Goal: Transaction & Acquisition: Purchase product/service

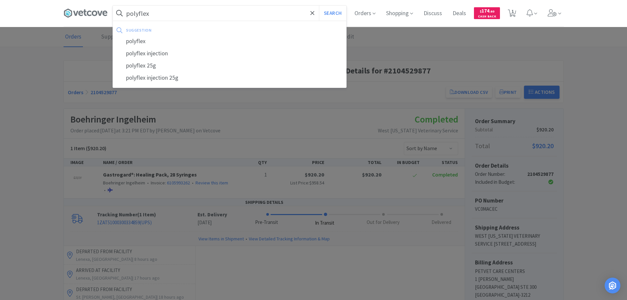
type input "polyflex"
click at [319, 6] on button "Search" at bounding box center [332, 13] width 27 height 15
select select "2"
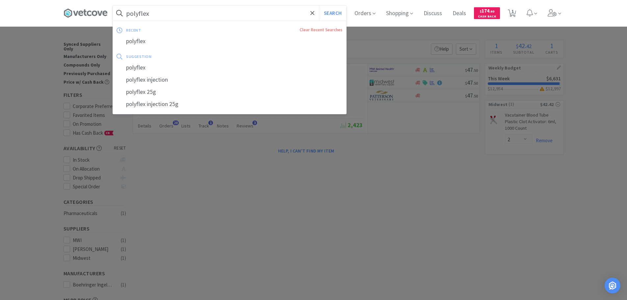
click at [166, 10] on input "polyflex" at bounding box center [229, 13] width 233 height 15
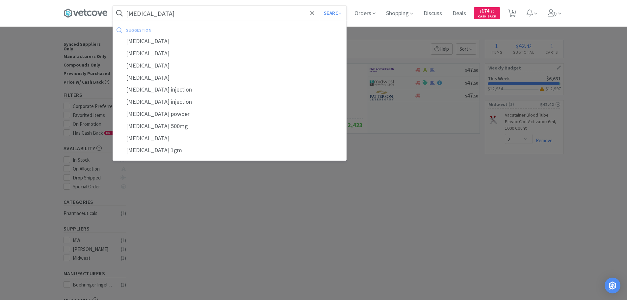
type input "[MEDICAL_DATA]"
click at [319, 6] on button "Search" at bounding box center [332, 13] width 27 height 15
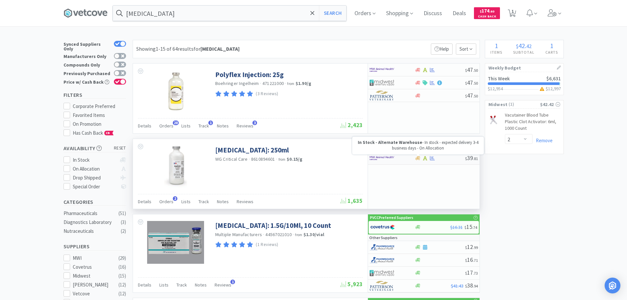
click at [416, 159] on icon at bounding box center [417, 158] width 5 height 4
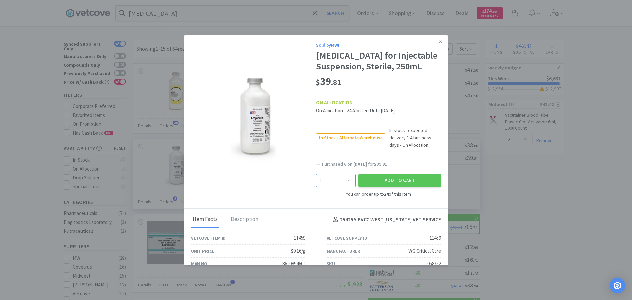
drag, startPoint x: 333, startPoint y: 182, endPoint x: 330, endPoint y: 176, distance: 6.0
click at [333, 182] on select "Enter Quantity 1 2 3 4 5 6 7 8 9 10 11 12 13 14 15 16 17 18 19 20 Enter Quantity" at bounding box center [336, 180] width 40 height 13
click at [316, 174] on select "Enter Quantity 1 2 3 4 5 6 7 8 9 10 11 12 13 14 15 16 17 18 19 20 Enter Quantity" at bounding box center [336, 180] width 40 height 13
click at [328, 183] on select "Enter Quantity 1 2 3 4 5 6 7 8 9 10 11 12 13 14 15 16 17 18 19 20 Enter Quantity" at bounding box center [336, 180] width 40 height 13
select select "6"
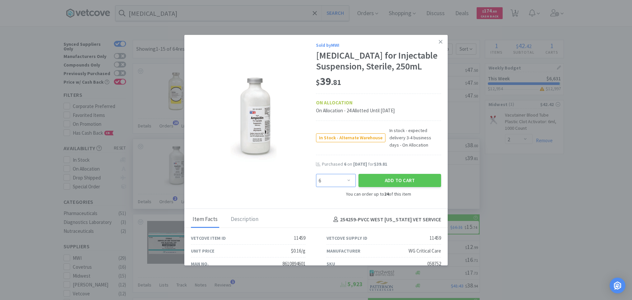
click at [316, 174] on select "Enter Quantity 1 2 3 4 5 6 7 8 9 10 11 12 13 14 15 16 17 18 19 20 Enter Quantity" at bounding box center [336, 180] width 40 height 13
click at [390, 180] on button "Add to Cart" at bounding box center [400, 180] width 83 height 13
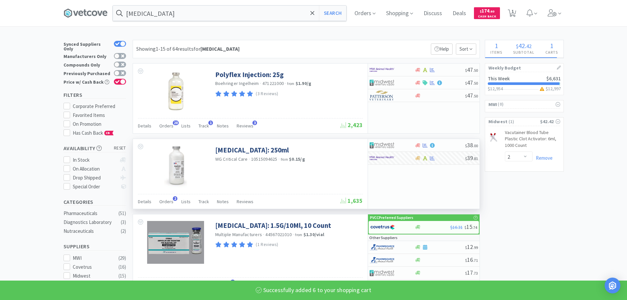
select select "6"
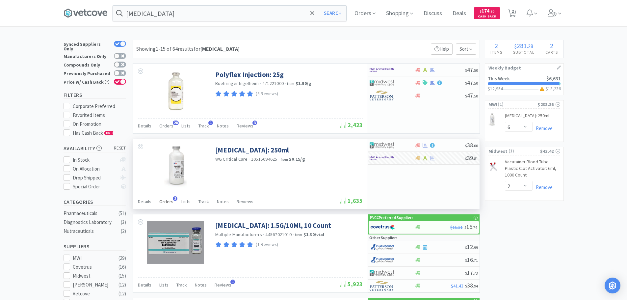
click at [162, 202] on span "Orders" at bounding box center [166, 202] width 14 height 6
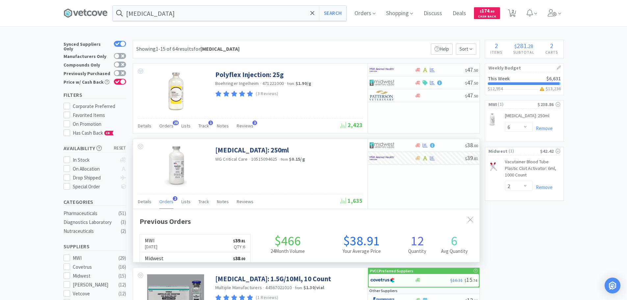
scroll to position [171, 347]
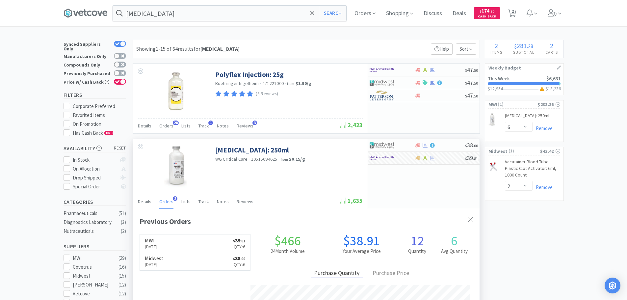
click at [162, 202] on span "Orders" at bounding box center [166, 202] width 14 height 6
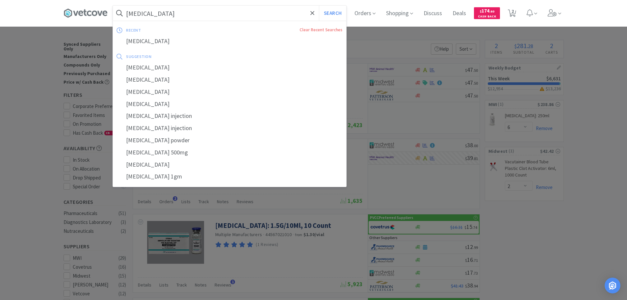
click at [175, 15] on input "[MEDICAL_DATA]" at bounding box center [229, 13] width 233 height 15
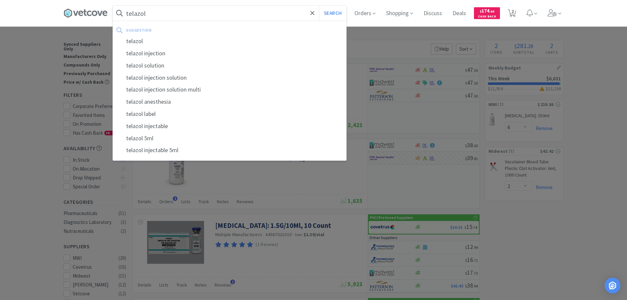
type input "telazol"
click at [319, 6] on button "Search" at bounding box center [332, 13] width 27 height 15
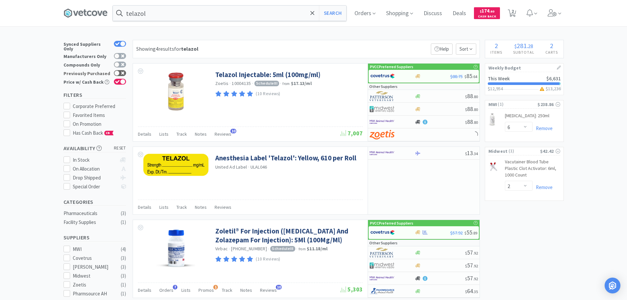
click at [120, 70] on div at bounding box center [120, 73] width 12 height 6
checkbox input "true"
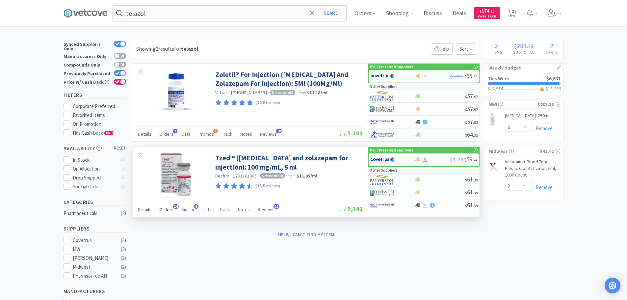
click at [163, 209] on span "Orders" at bounding box center [166, 209] width 14 height 6
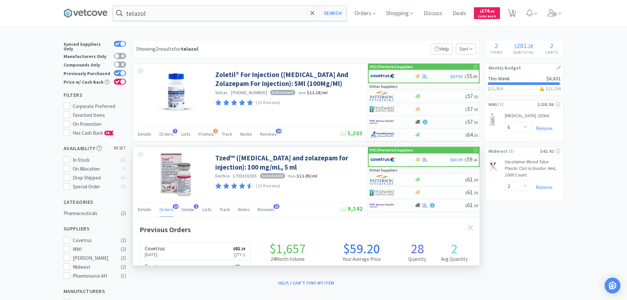
scroll to position [176, 347]
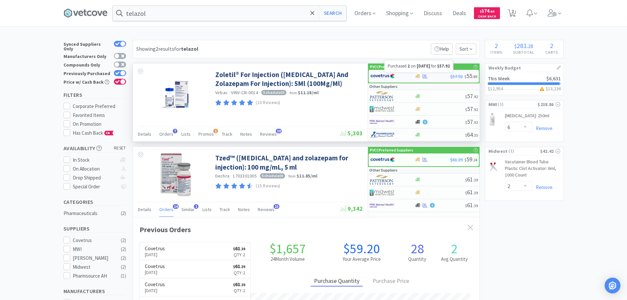
click at [424, 76] on icon at bounding box center [425, 76] width 5 height 5
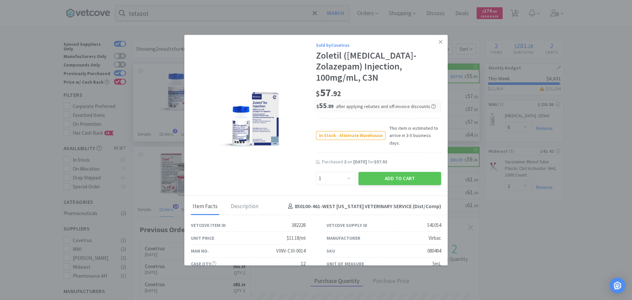
click at [327, 171] on div "Enter Quantity 1 2 3 4 5 6 7 8 9 10 11 12 13 14 15 16 17 18 19 20 Enter Quantity" at bounding box center [336, 179] width 42 height 16
drag, startPoint x: 336, startPoint y: 160, endPoint x: 336, endPoint y: 156, distance: 3.6
click at [336, 172] on select "Enter Quantity 1 2 3 4 5 6 7 8 9 10 11 12 13 14 15 16 17 18 19 20 Enter Quantity" at bounding box center [336, 178] width 40 height 13
select select "2"
click at [316, 172] on select "Enter Quantity 1 2 3 4 5 6 7 8 9 10 11 12 13 14 15 16 17 18 19 20 Enter Quantity" at bounding box center [336, 178] width 40 height 13
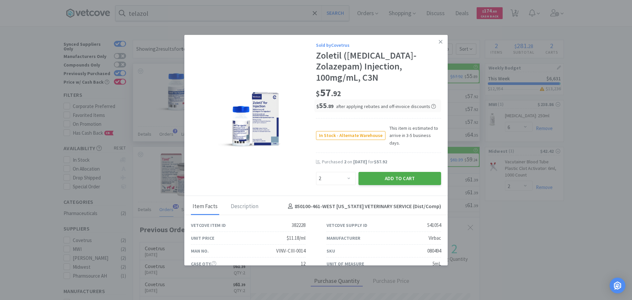
click at [393, 172] on button "Add to Cart" at bounding box center [400, 178] width 83 height 13
select select "1"
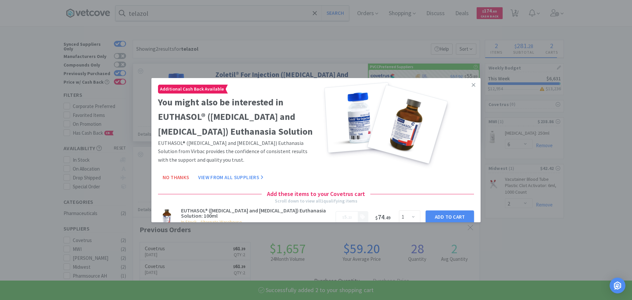
select select "2"
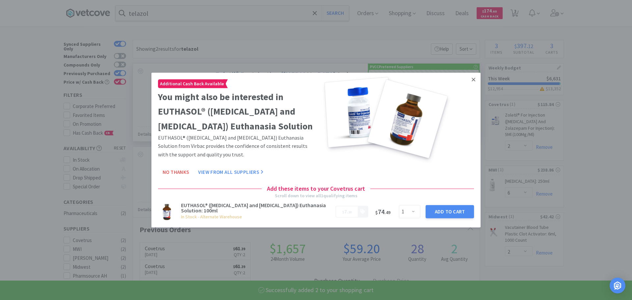
click at [472, 77] on icon at bounding box center [474, 79] width 4 height 6
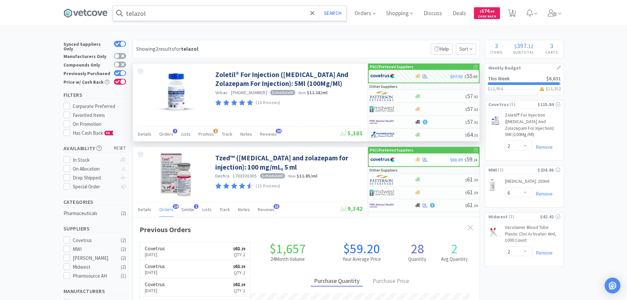
click at [273, 13] on input "telazol" at bounding box center [229, 13] width 233 height 15
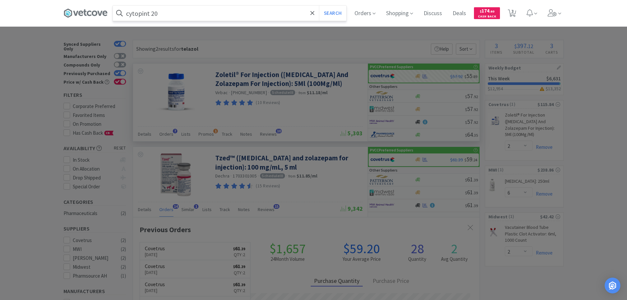
type input "cytopint 20"
click at [319, 6] on button "Search" at bounding box center [332, 13] width 27 height 15
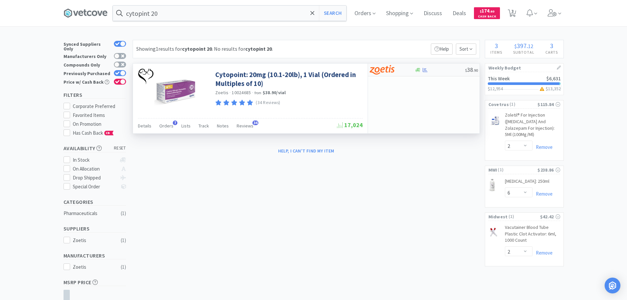
click at [388, 69] on img at bounding box center [382, 70] width 25 height 10
select select "10"
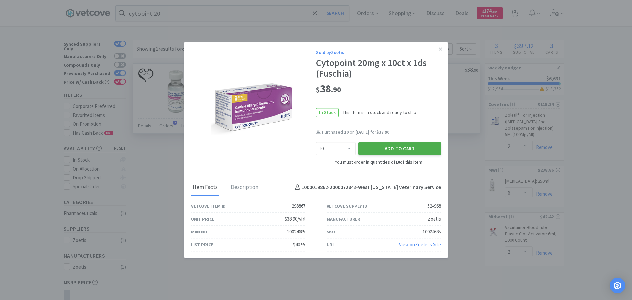
click at [405, 145] on button "Add to Cart" at bounding box center [400, 148] width 83 height 13
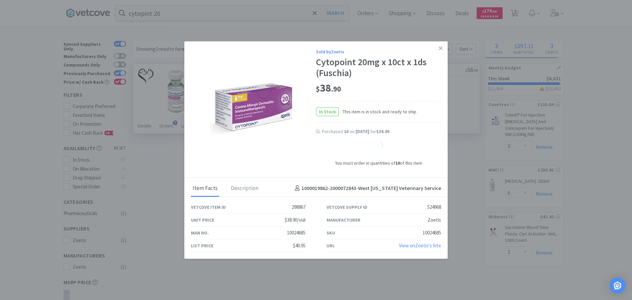
select select "10"
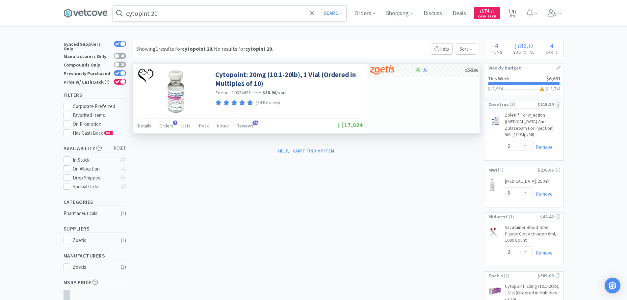
click at [242, 13] on input "cytopint 20" at bounding box center [229, 13] width 233 height 15
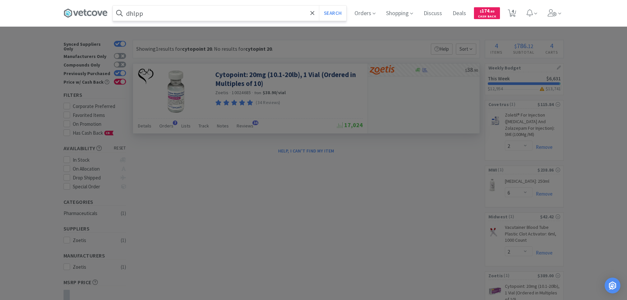
click at [319, 6] on button "Search" at bounding box center [332, 13] width 27 height 15
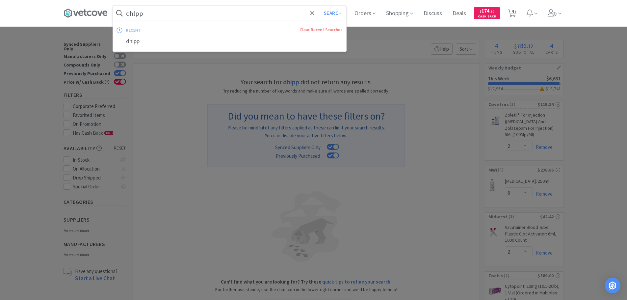
click at [166, 14] on input "dhlpp" at bounding box center [229, 13] width 233 height 15
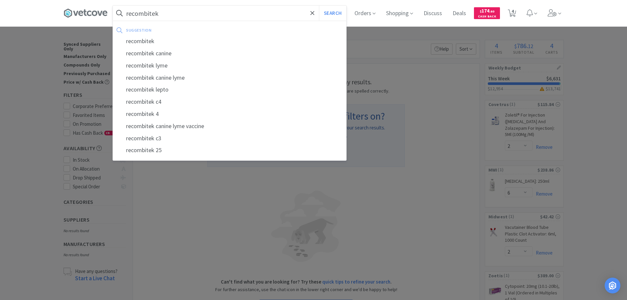
type input "recombitek"
click at [319, 6] on button "Search" at bounding box center [332, 13] width 27 height 15
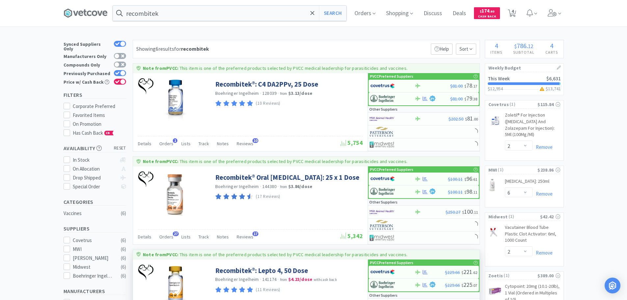
scroll to position [132, 0]
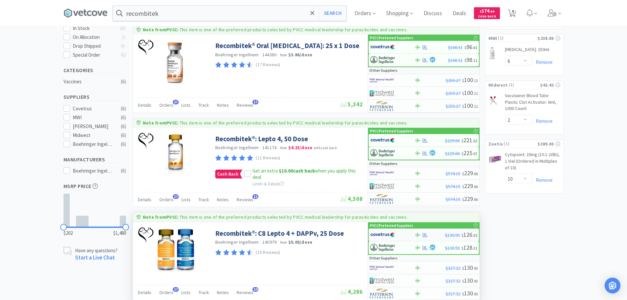
click at [379, 236] on img at bounding box center [382, 235] width 25 height 10
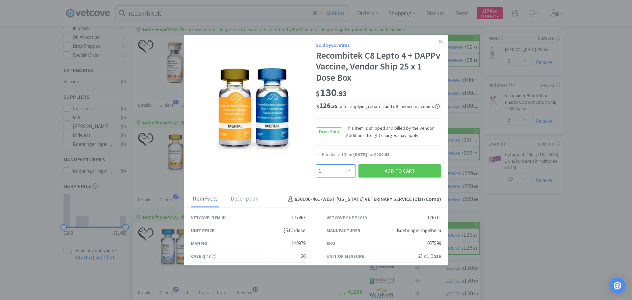
click at [345, 167] on select "Enter Quantity 1 2 3 4 5 6 7 8 9 10 11 12 13 14 15 16 17 18 19 20 Enter Quantity" at bounding box center [336, 170] width 40 height 13
select select "2"
click at [316, 164] on select "Enter Quantity 1 2 3 4 5 6 7 8 9 10 11 12 13 14 15 16 17 18 19 20 Enter Quantity" at bounding box center [336, 170] width 40 height 13
click at [433, 168] on button "Add to Cart" at bounding box center [400, 170] width 83 height 13
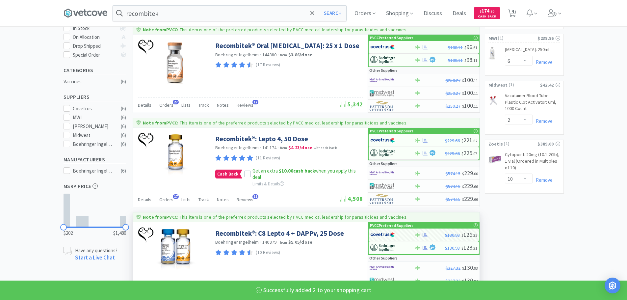
select select "2"
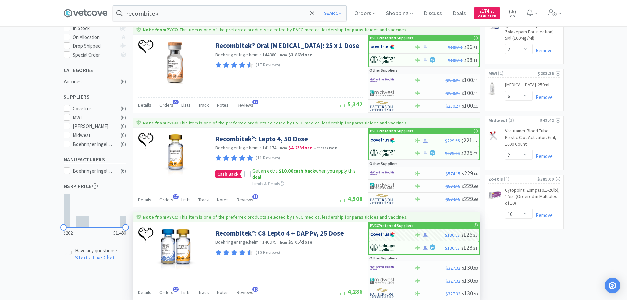
click at [514, 12] on span "5" at bounding box center [513, 11] width 2 height 26
select select "10"
select select "2"
select select "6"
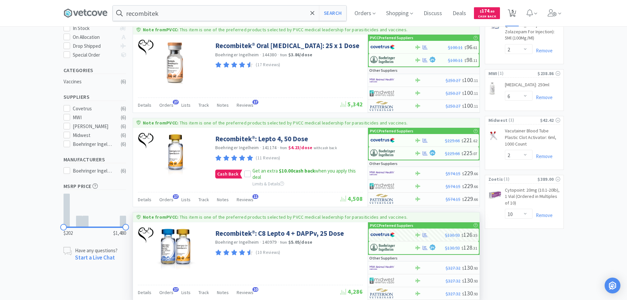
select select "2"
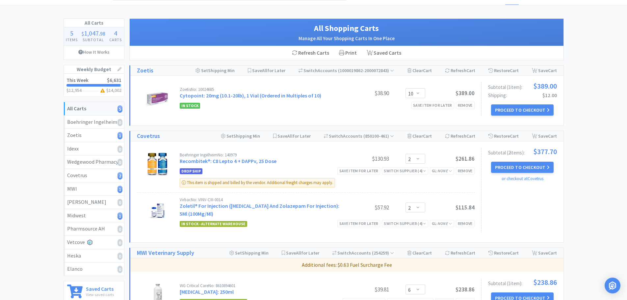
scroll to position [33, 0]
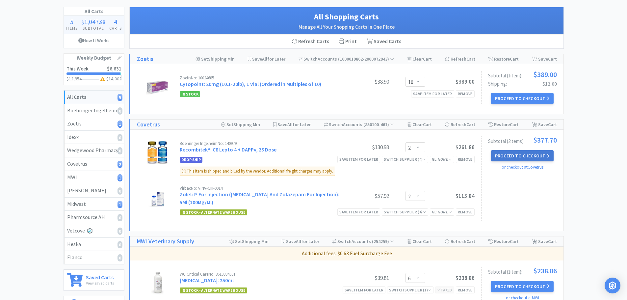
click at [508, 152] on button "Proceed to Checkout" at bounding box center [522, 155] width 63 height 11
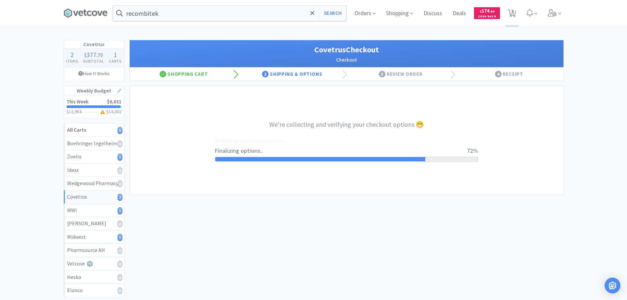
select select "ACCOUNT"
select select "cvt-standard-net"
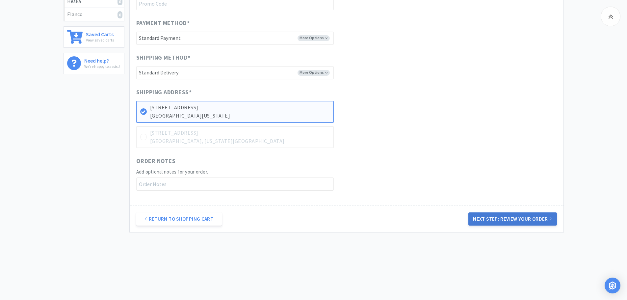
click at [496, 222] on button "Next Step: Review Your Order" at bounding box center [512, 218] width 88 height 13
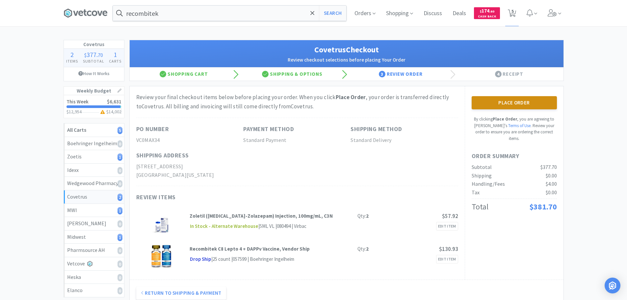
click at [501, 103] on button "Place Order" at bounding box center [514, 102] width 85 height 13
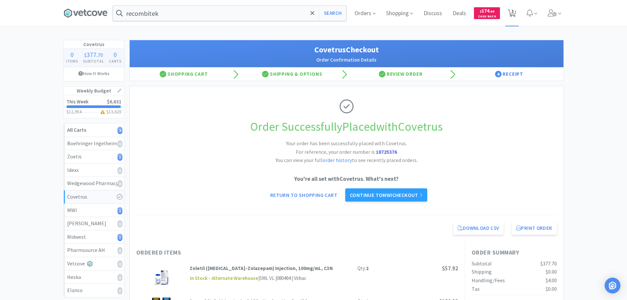
click at [508, 12] on span "3" at bounding box center [511, 13] width 13 height 26
select select "10"
select select "6"
select select "2"
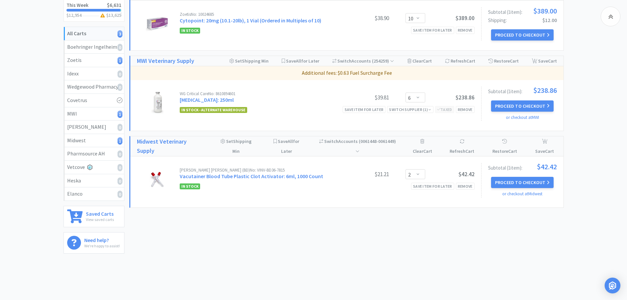
scroll to position [99, 0]
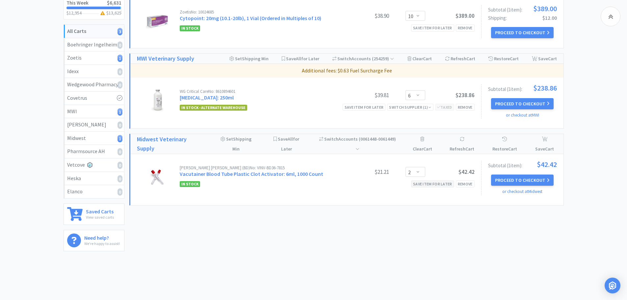
click at [440, 183] on div "Save item for later" at bounding box center [432, 183] width 43 height 7
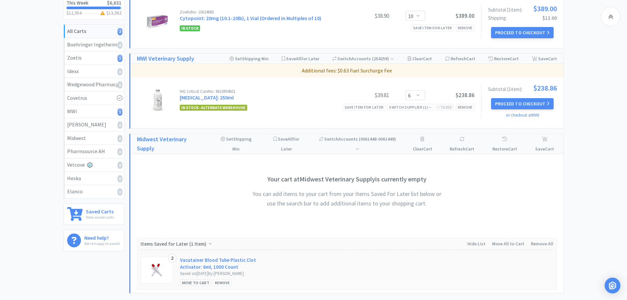
click at [198, 281] on div "Move to Cart" at bounding box center [196, 282] width 32 height 7
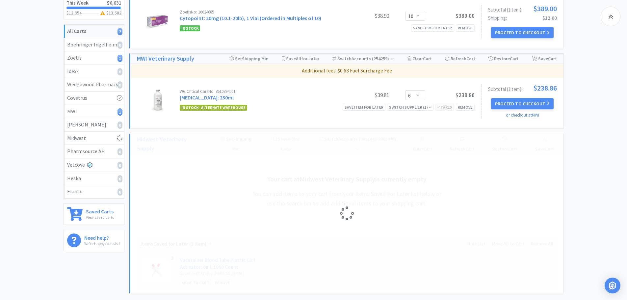
select select "2"
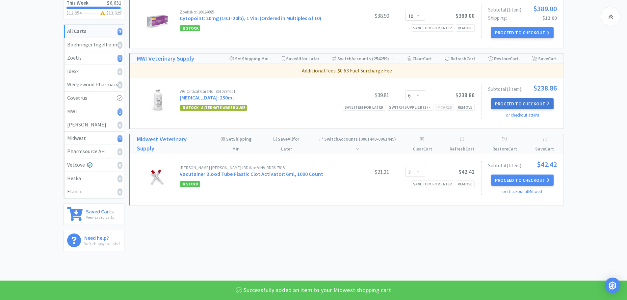
click at [513, 104] on button "Proceed to Checkout" at bounding box center [522, 103] width 63 height 11
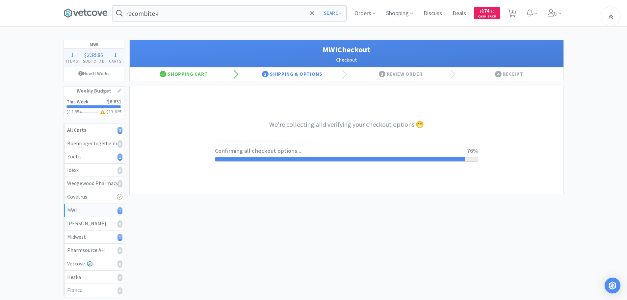
select select "STD_"
select select "RPS"
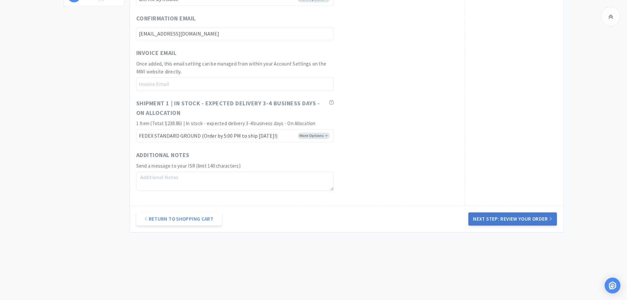
click at [499, 218] on button "Next Step: Review Your Order" at bounding box center [512, 218] width 88 height 13
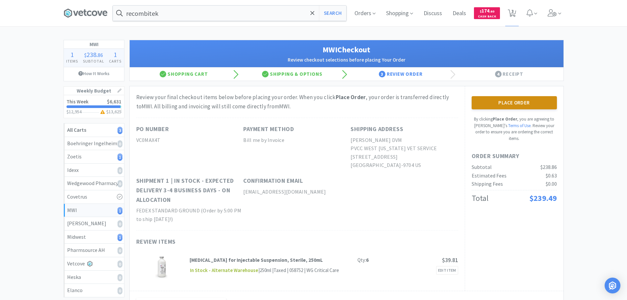
click at [491, 106] on button "Place Order" at bounding box center [514, 102] width 85 height 13
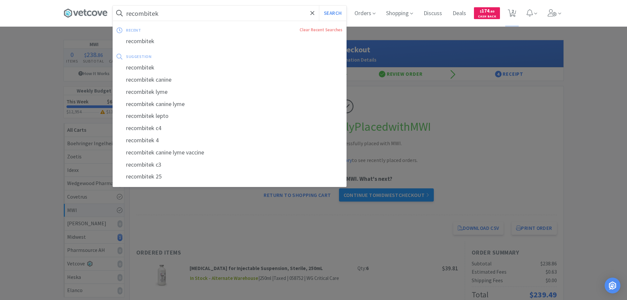
click at [238, 10] on input "recombitek" at bounding box center [229, 13] width 233 height 15
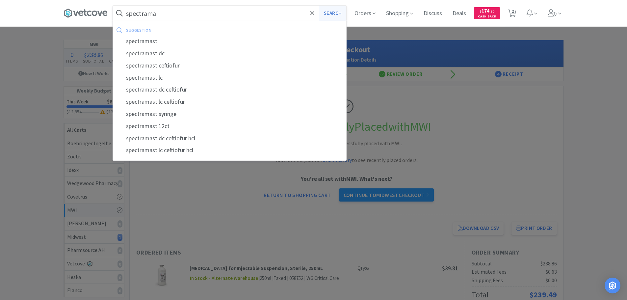
type input "spectrama"
click at [335, 16] on button "Search" at bounding box center [332, 13] width 27 height 15
select select "2"
select select "10"
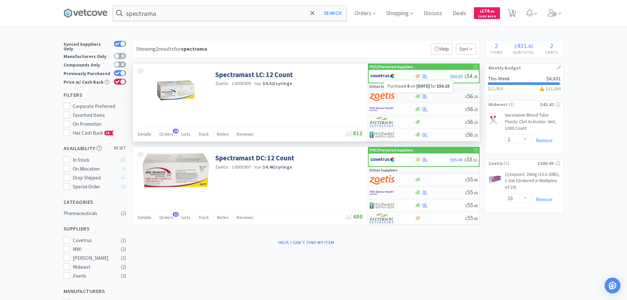
click at [423, 98] on icon at bounding box center [425, 96] width 5 height 4
select select "1"
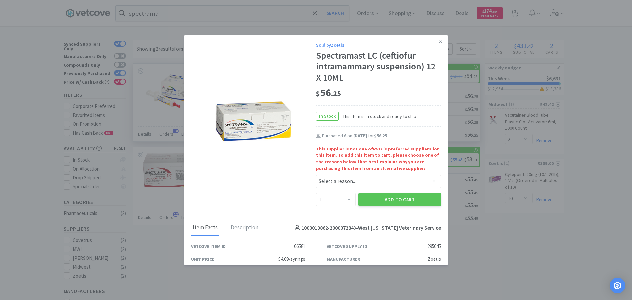
click at [341, 174] on div "This supplier is not one of PVCC 's preferred suppliers for this item. To add t…" at bounding box center [378, 167] width 125 height 42
click at [343, 181] on select "Select a reason... Availability - This item is out of stock at the preferred su…" at bounding box center [378, 181] width 125 height 13
select select "shipping_minimum_2"
click at [316, 175] on select "Select a reason... Availability - This item is out of stock at the preferred su…" at bounding box center [378, 181] width 125 height 13
click at [338, 198] on select "Enter Quantity 1 2 3 4 5 6 7 8 9 10 11 12 13 14 15 16 17 18 19 20 Enter Quantity" at bounding box center [336, 199] width 40 height 13
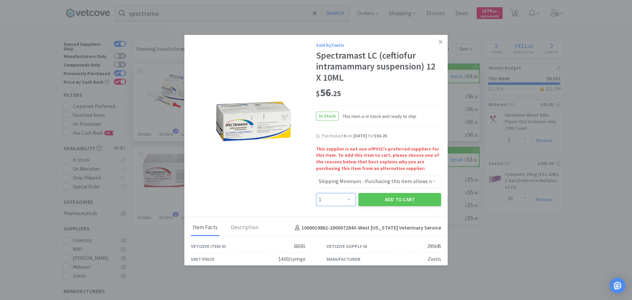
select select "6"
click at [316, 193] on select "Enter Quantity 1 2 3 4 5 6 7 8 9 10 11 12 13 14 15 16 17 18 19 20 Enter Quantity" at bounding box center [336, 199] width 40 height 13
click at [397, 200] on button "Add to Cart" at bounding box center [400, 199] width 83 height 13
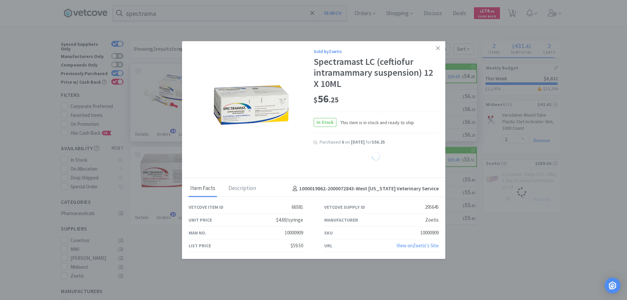
select select "6"
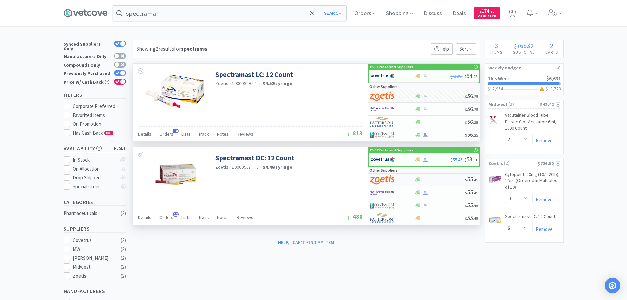
click at [392, 181] on img at bounding box center [382, 180] width 25 height 10
select select "1"
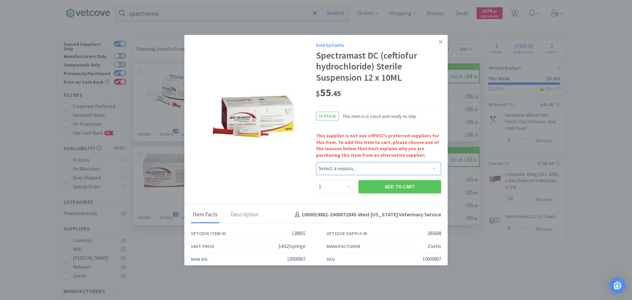
click at [340, 168] on select "Select a reason... Availability - This item is out of stock at the preferred su…" at bounding box center [378, 168] width 125 height 13
select select "shipping_minimum_2"
click at [316, 162] on select "Select a reason... Availability - This item is out of stock at the preferred su…" at bounding box center [378, 168] width 125 height 13
click at [385, 187] on button "Add to Cart" at bounding box center [400, 186] width 83 height 13
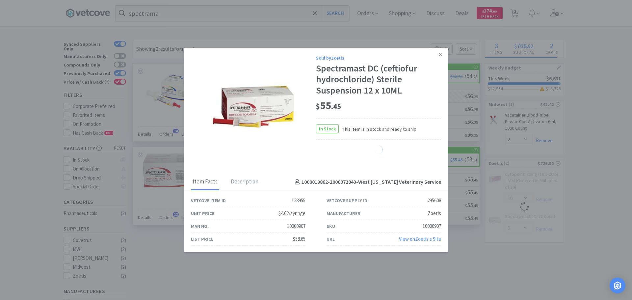
select select "1"
select select "6"
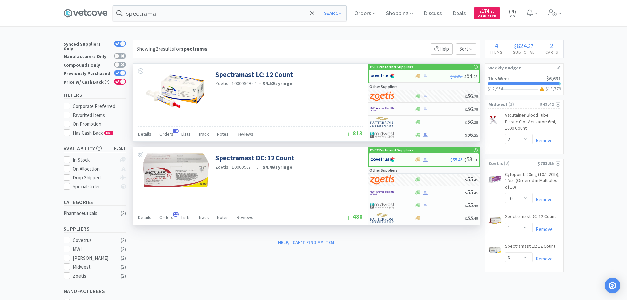
click at [519, 10] on span "4" at bounding box center [511, 13] width 13 height 26
select select "10"
select select "1"
select select "6"
select select "2"
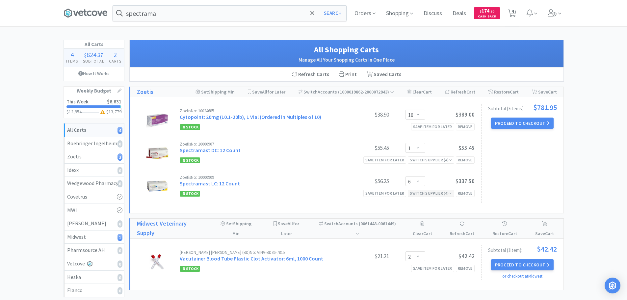
click at [431, 194] on div "Switch Supplier ( 4 )" at bounding box center [431, 193] width 42 height 6
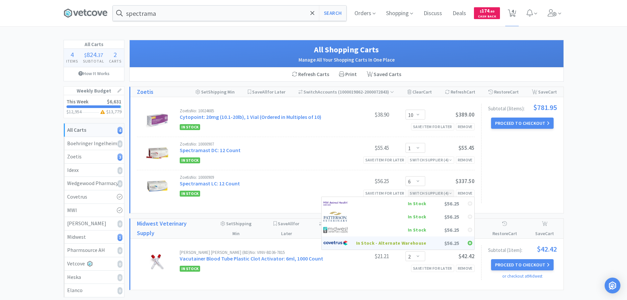
click at [400, 239] on div "In Stock - Alternate Warehouse" at bounding box center [391, 243] width 70 height 10
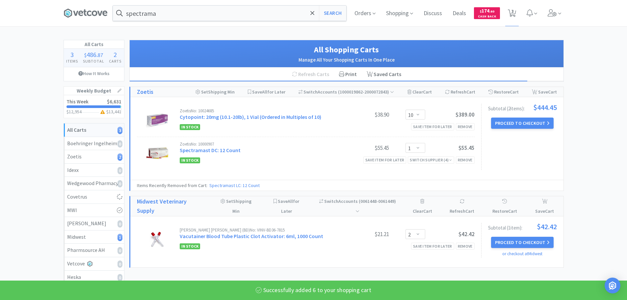
select select "6"
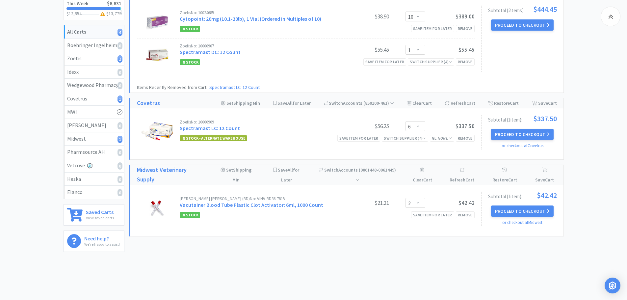
scroll to position [99, 0]
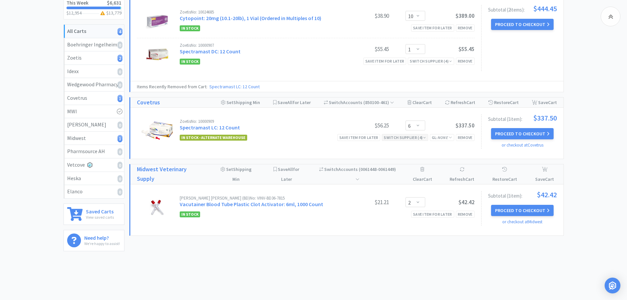
click at [409, 139] on div "Switch Supplier ( 4 )" at bounding box center [405, 137] width 42 height 6
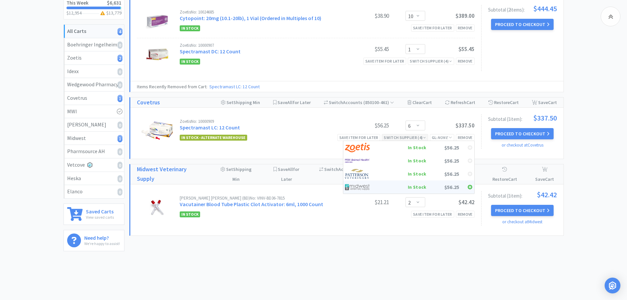
click at [378, 184] on div "In Stock" at bounding box center [402, 187] width 49 height 10
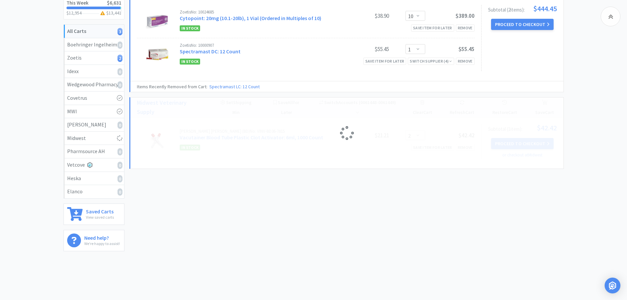
select select "6"
select select "2"
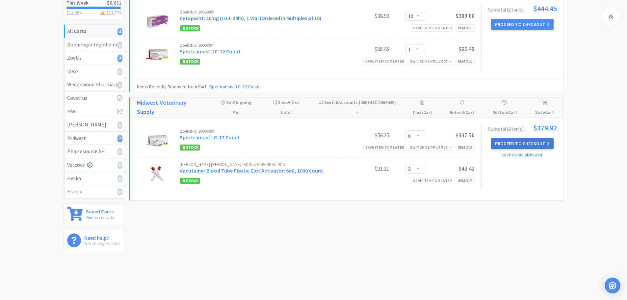
click at [513, 142] on button "Proceed to Checkout" at bounding box center [522, 143] width 63 height 11
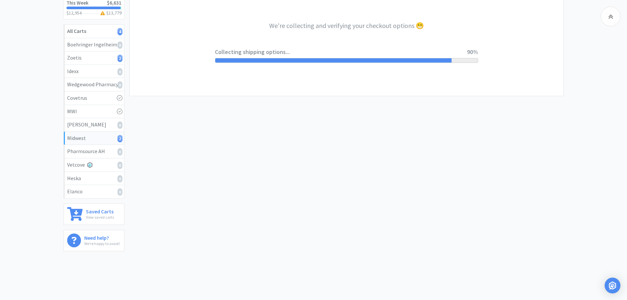
select select "0"
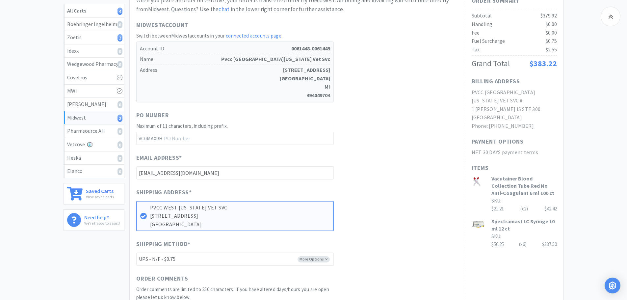
scroll to position [198, 0]
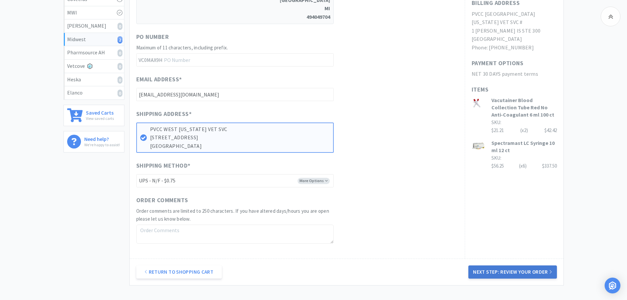
click at [538, 271] on button "Next Step: Review Your Order" at bounding box center [512, 271] width 88 height 13
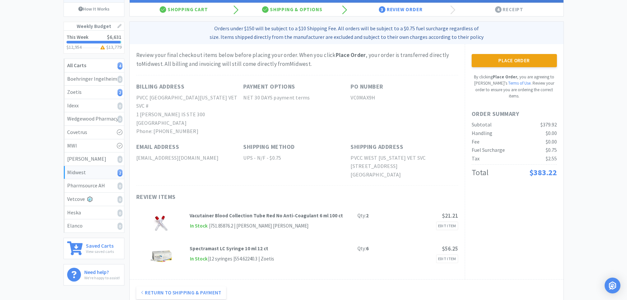
scroll to position [64, 0]
click at [479, 62] on button "Place Order" at bounding box center [514, 60] width 85 height 13
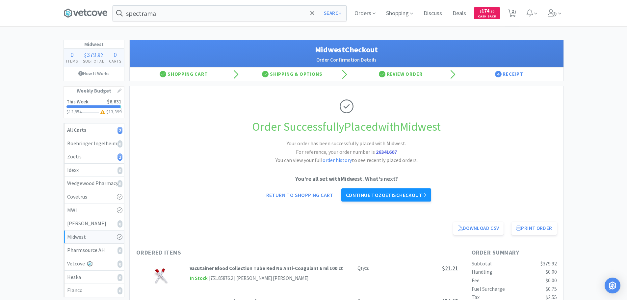
click at [411, 195] on link "Continue to Zoetis checkout" at bounding box center [386, 194] width 90 height 13
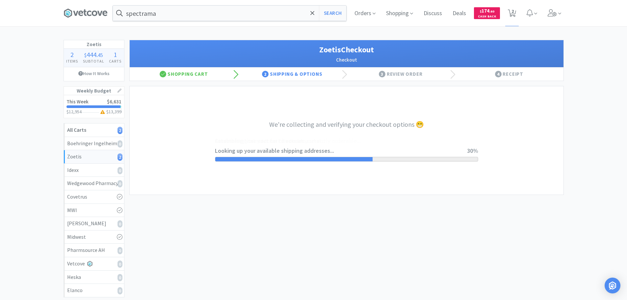
select select "invoice"
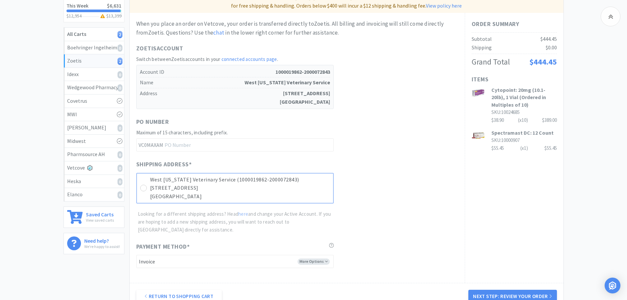
scroll to position [99, 0]
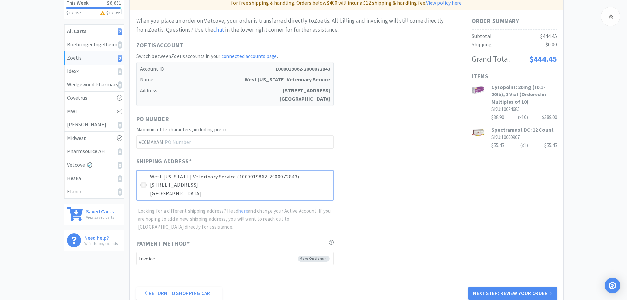
click at [142, 185] on icon at bounding box center [143, 185] width 5 height 5
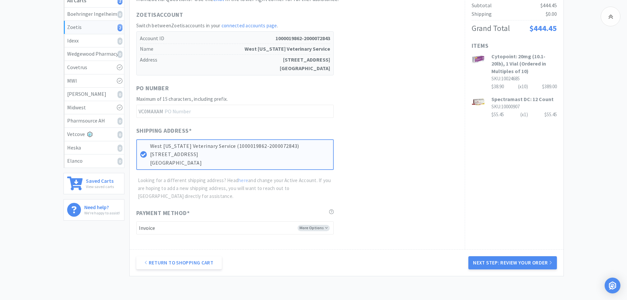
scroll to position [165, 0]
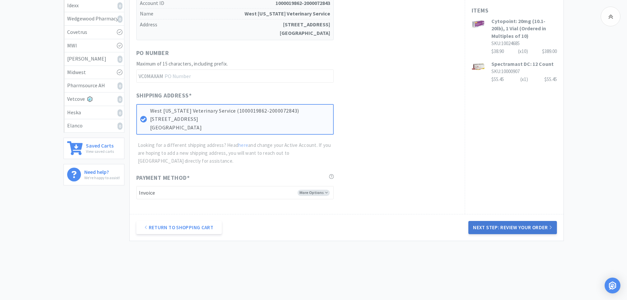
click at [489, 227] on button "Next Step: Review Your Order" at bounding box center [512, 227] width 88 height 13
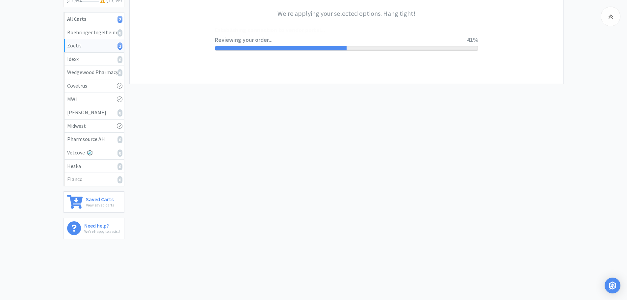
scroll to position [0, 0]
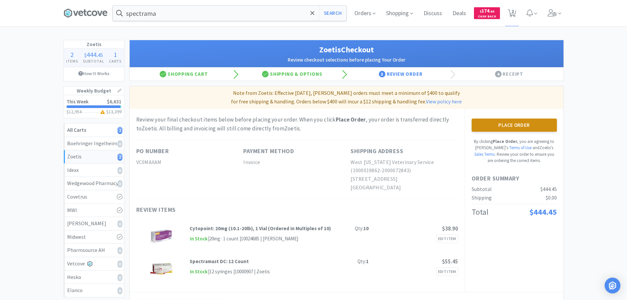
click at [522, 126] on button "Place Order" at bounding box center [514, 125] width 85 height 13
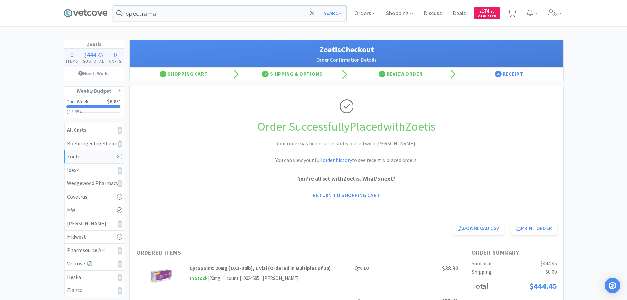
click at [511, 11] on icon at bounding box center [512, 13] width 8 height 7
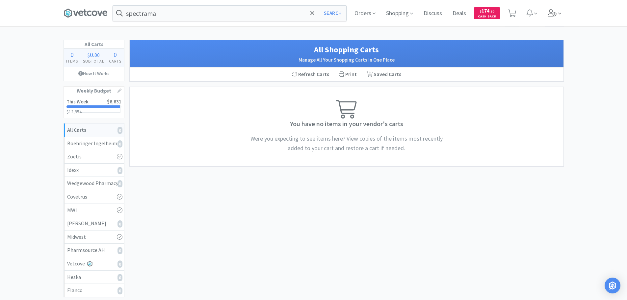
click at [548, 12] on span at bounding box center [554, 13] width 19 height 26
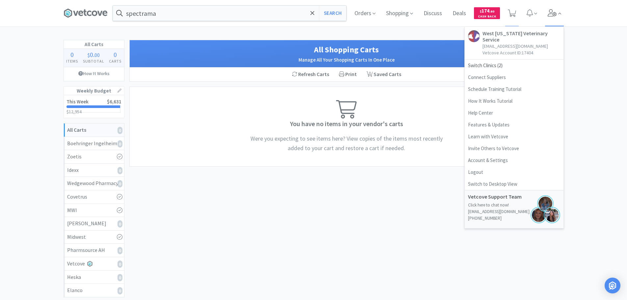
click at [548, 12] on span at bounding box center [554, 13] width 19 height 26
